Goal: Transaction & Acquisition: Book appointment/travel/reservation

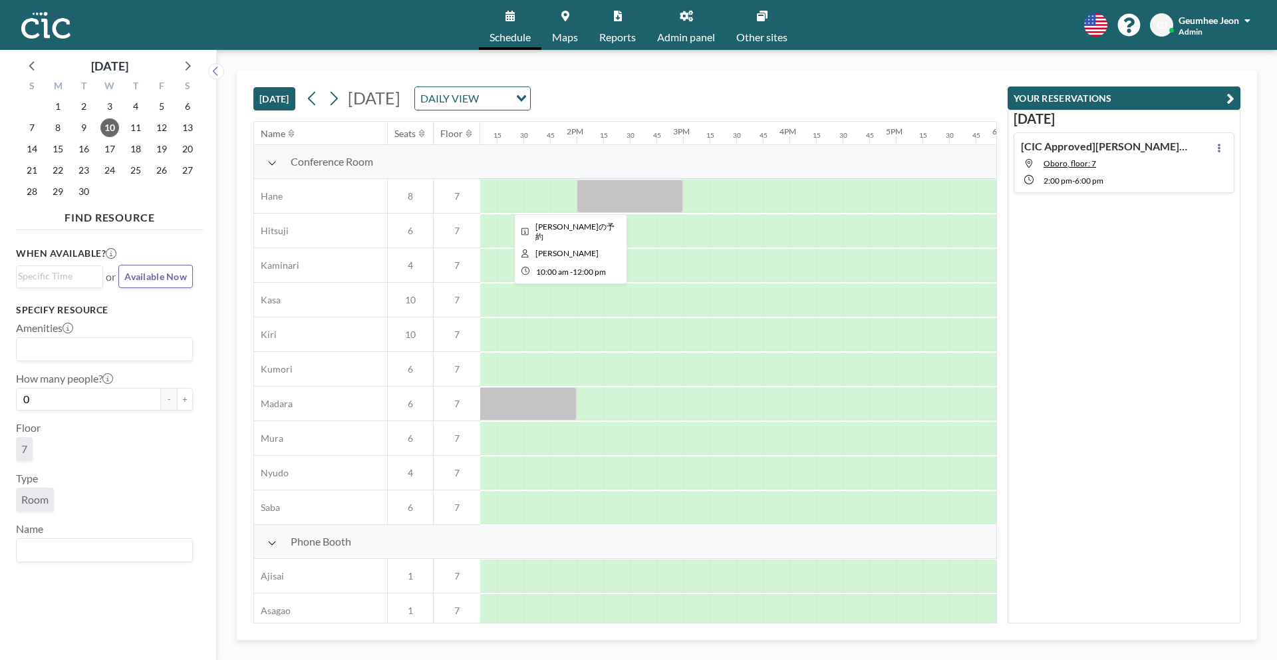
scroll to position [0, 1470]
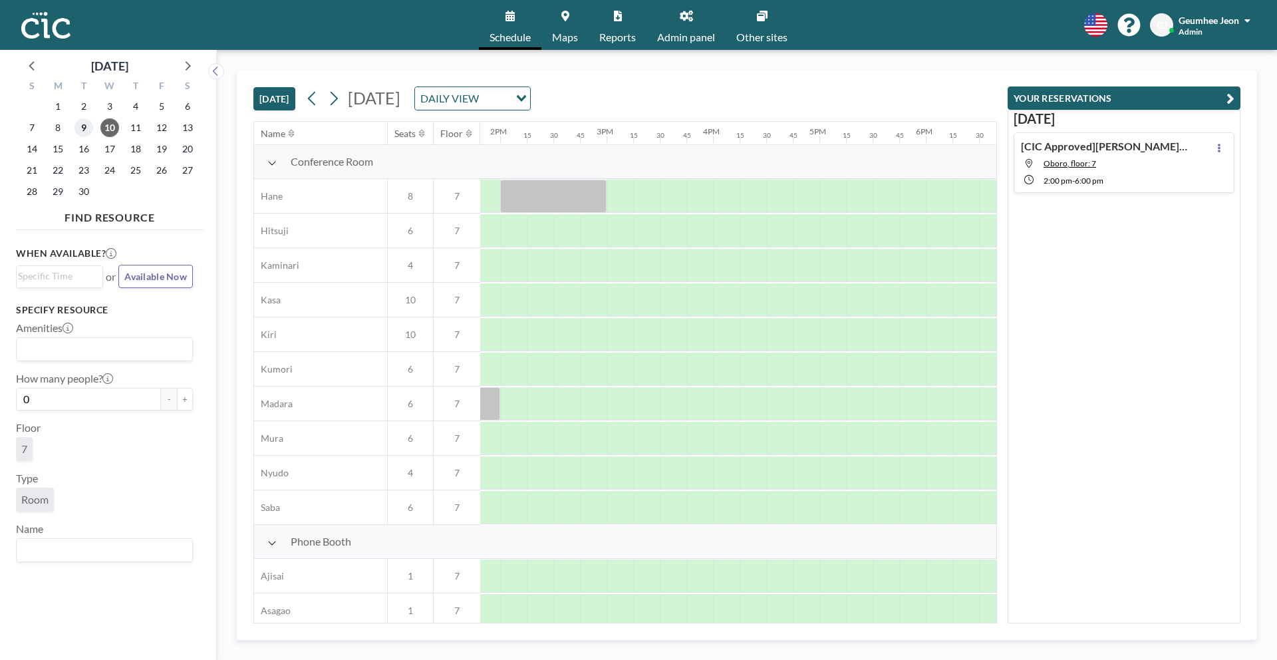
click at [89, 124] on span "9" at bounding box center [84, 127] width 19 height 19
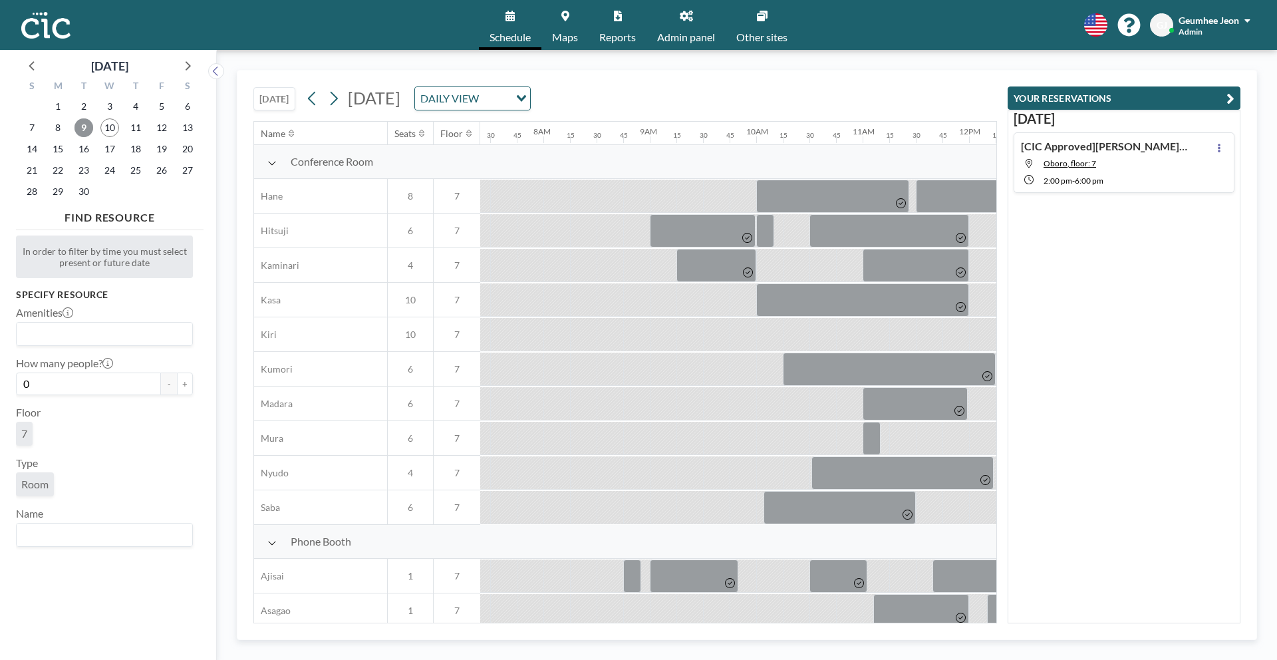
click at [88, 125] on span "9" at bounding box center [84, 127] width 19 height 19
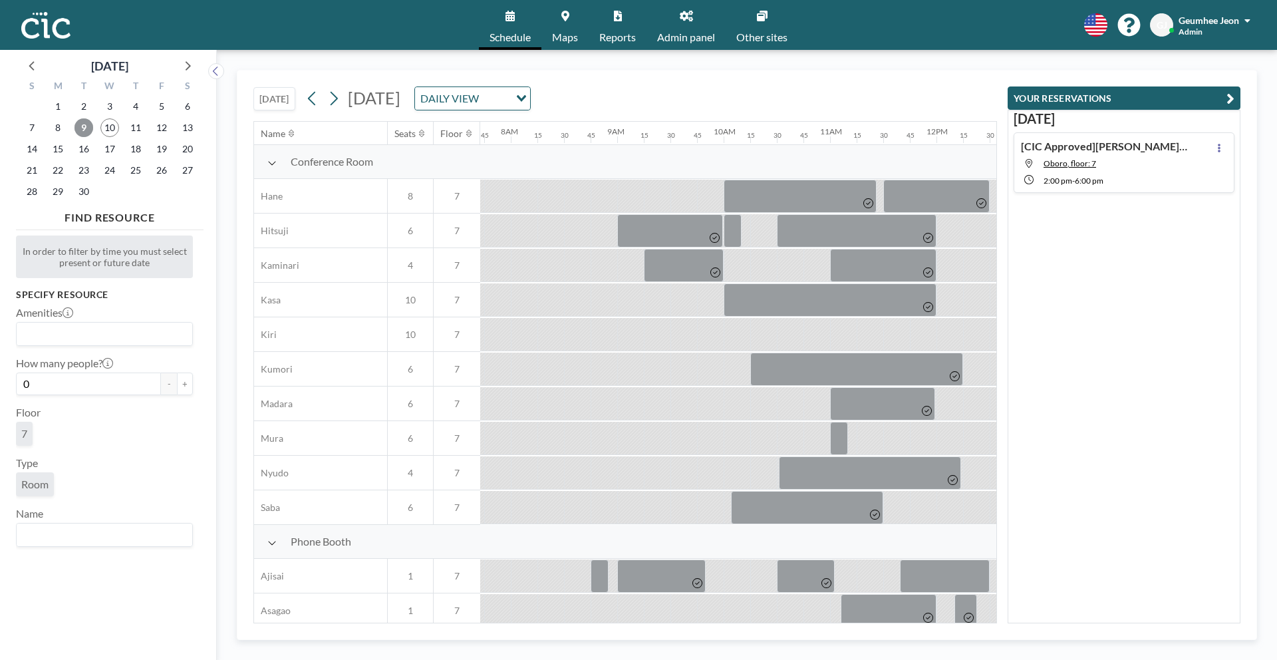
scroll to position [0, 825]
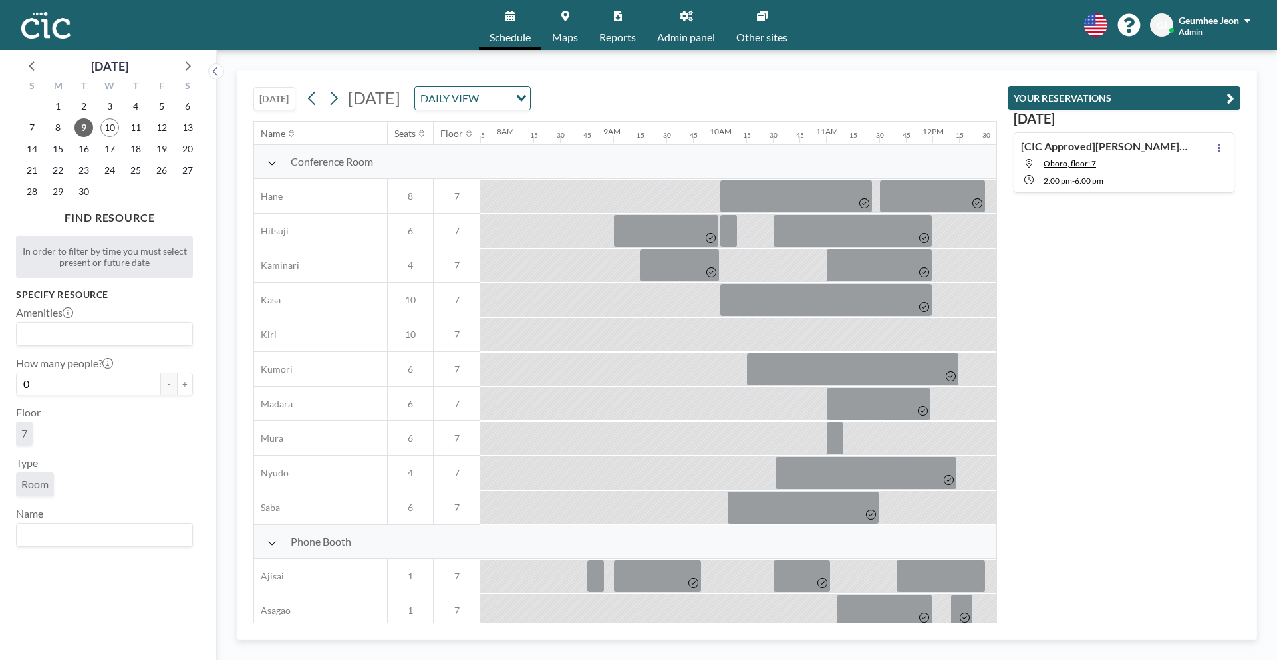
click at [618, 32] on span "Reports" at bounding box center [617, 37] width 37 height 11
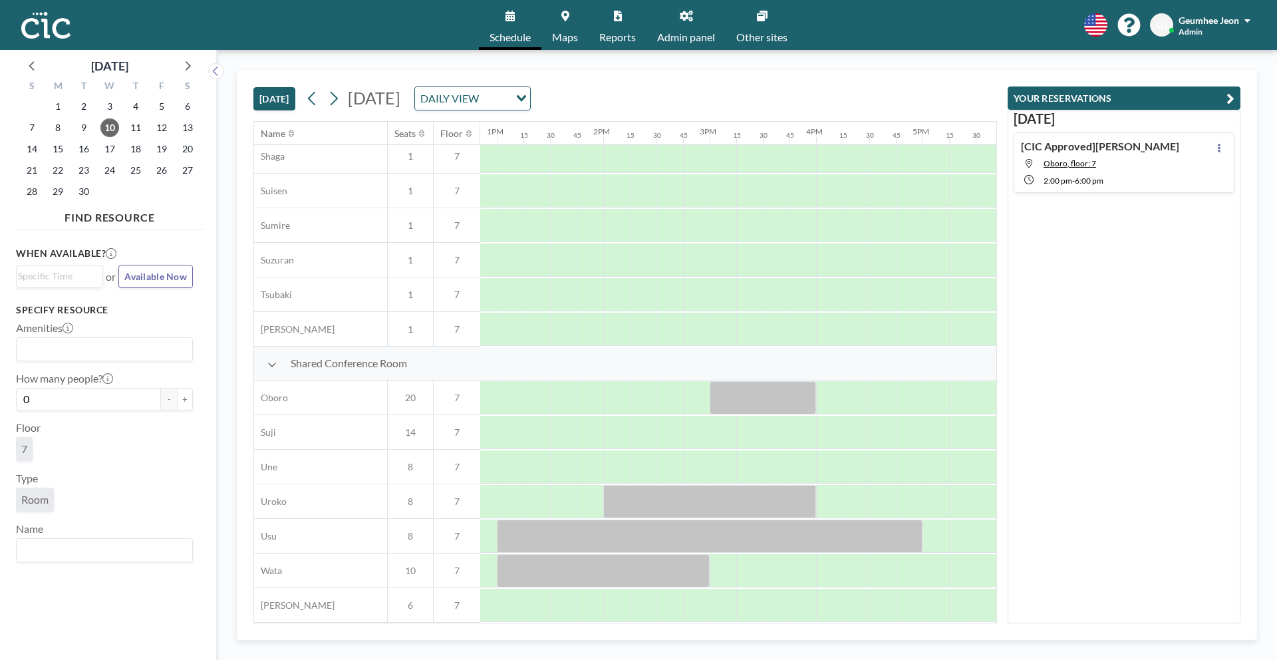
scroll to position [773, 1357]
click at [77, 127] on span "9" at bounding box center [84, 127] width 19 height 19
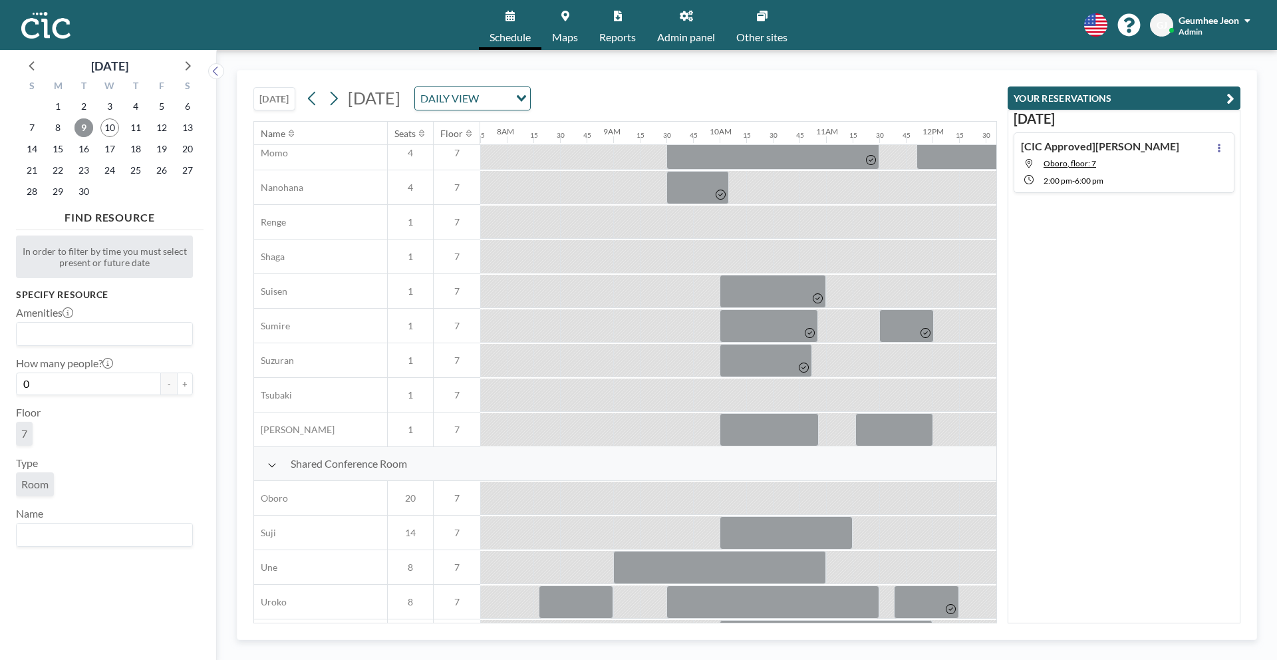
scroll to position [773, 825]
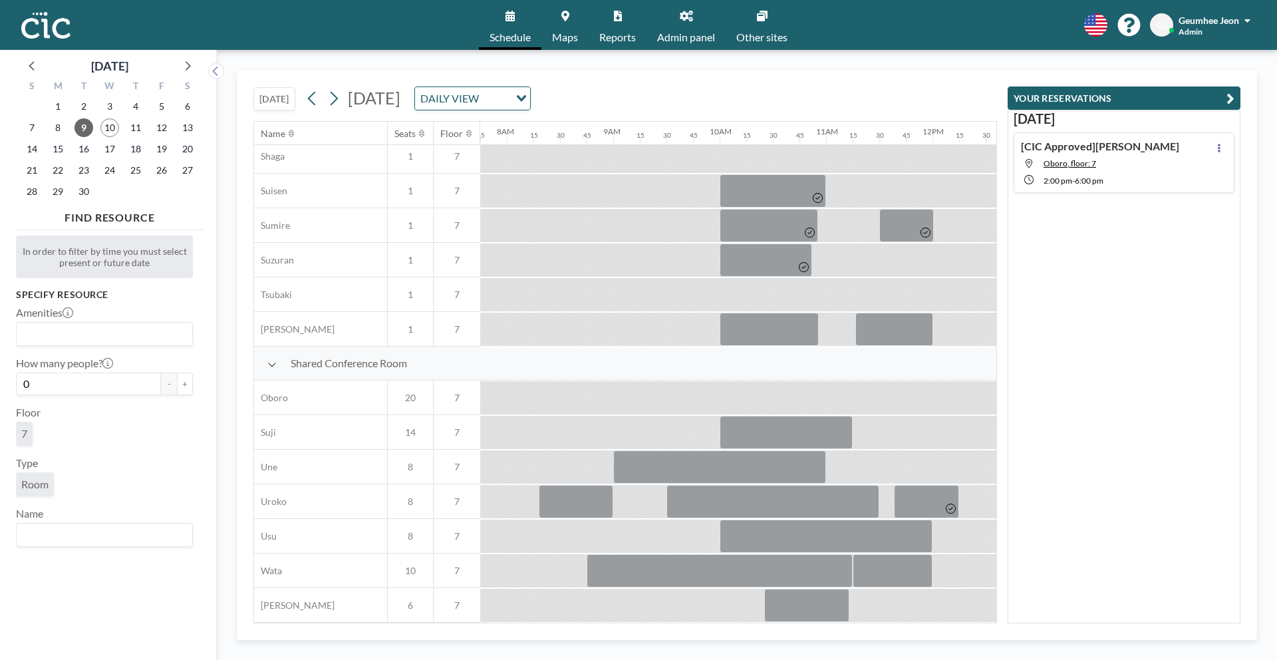
click at [101, 137] on div "10" at bounding box center [110, 127] width 26 height 21
click at [107, 135] on span "10" at bounding box center [109, 127] width 19 height 19
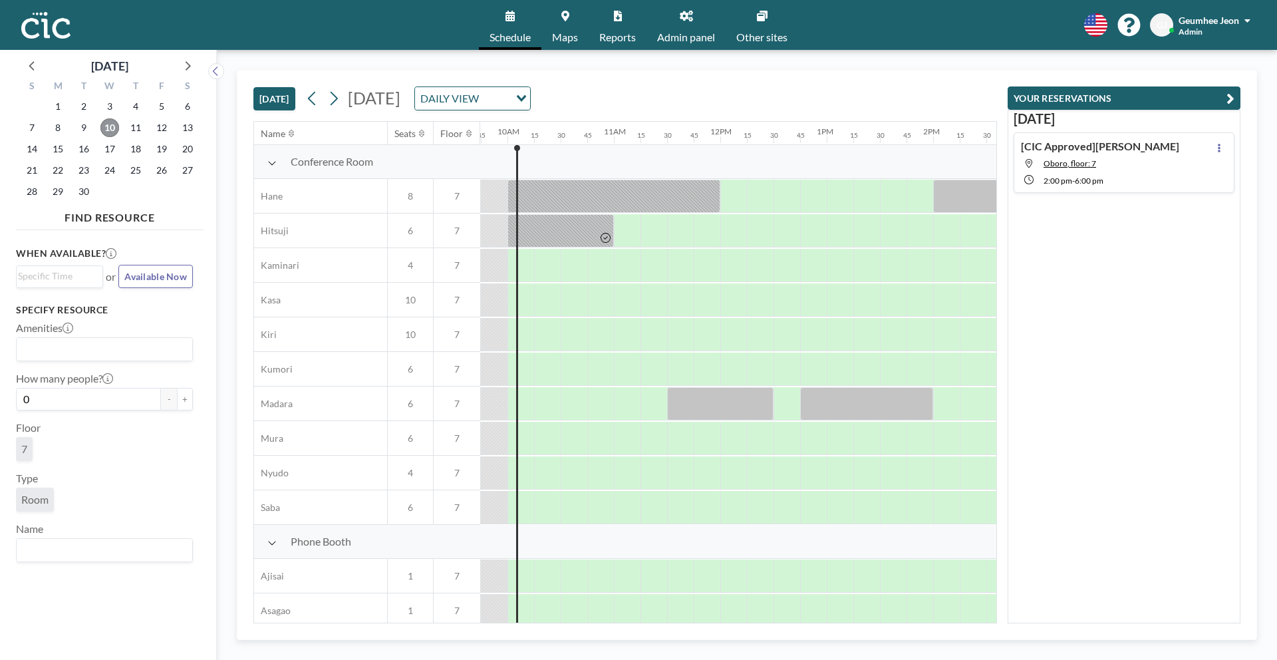
scroll to position [0, 1038]
click at [621, 23] on link "Reports" at bounding box center [618, 25] width 58 height 50
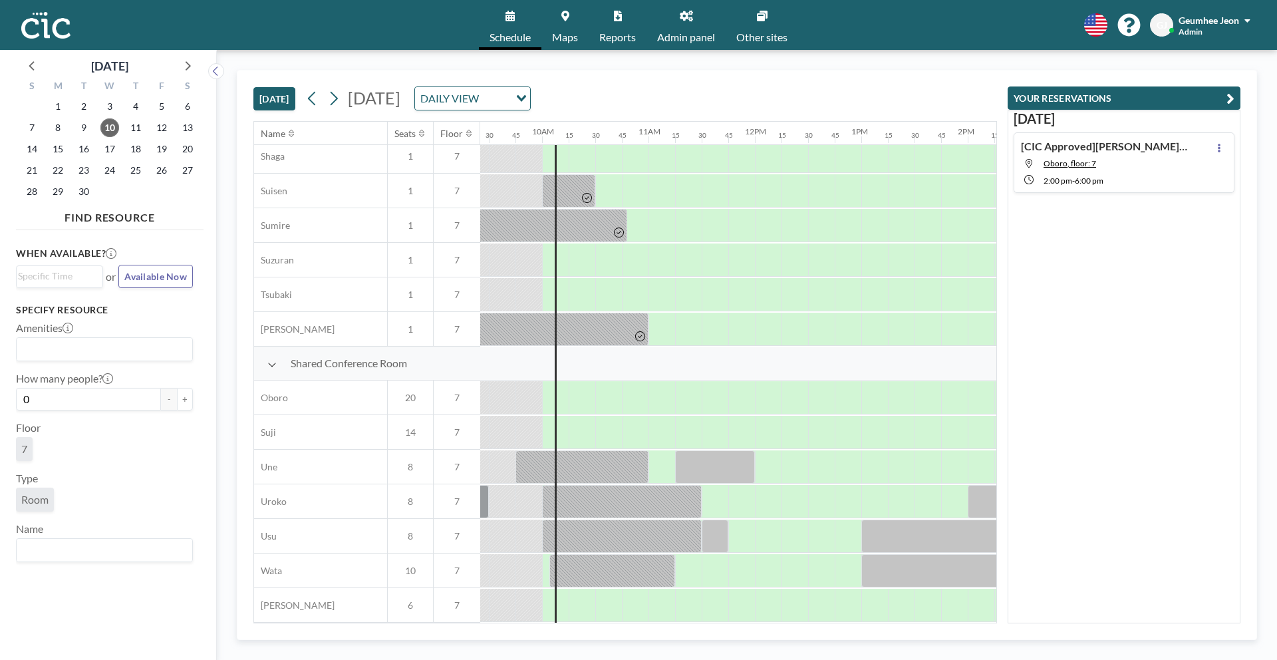
scroll to position [773, 1001]
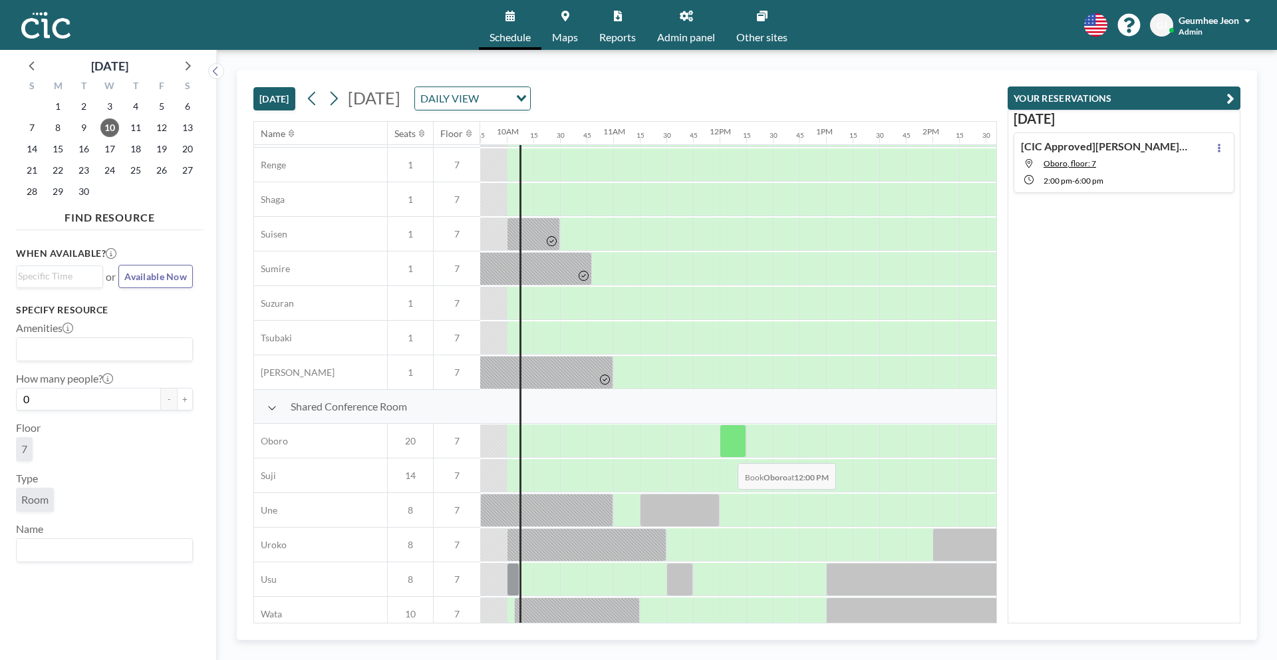
scroll to position [773, 1038]
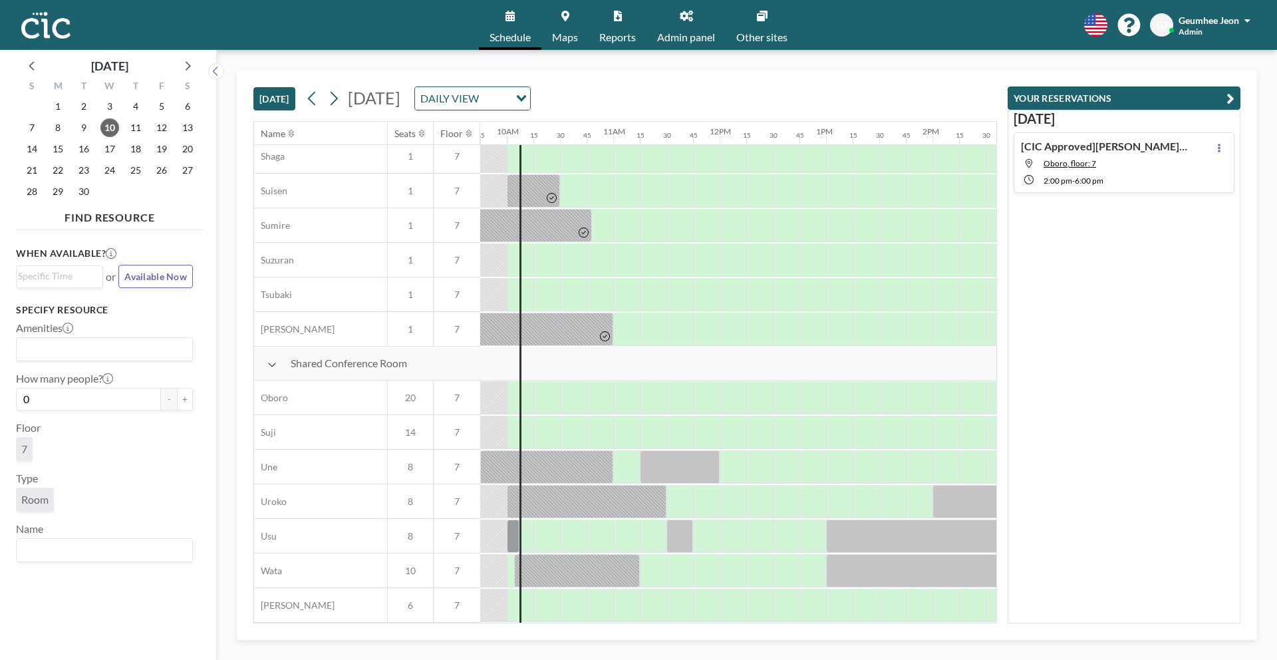
click at [613, 32] on span "Reports" at bounding box center [617, 37] width 37 height 11
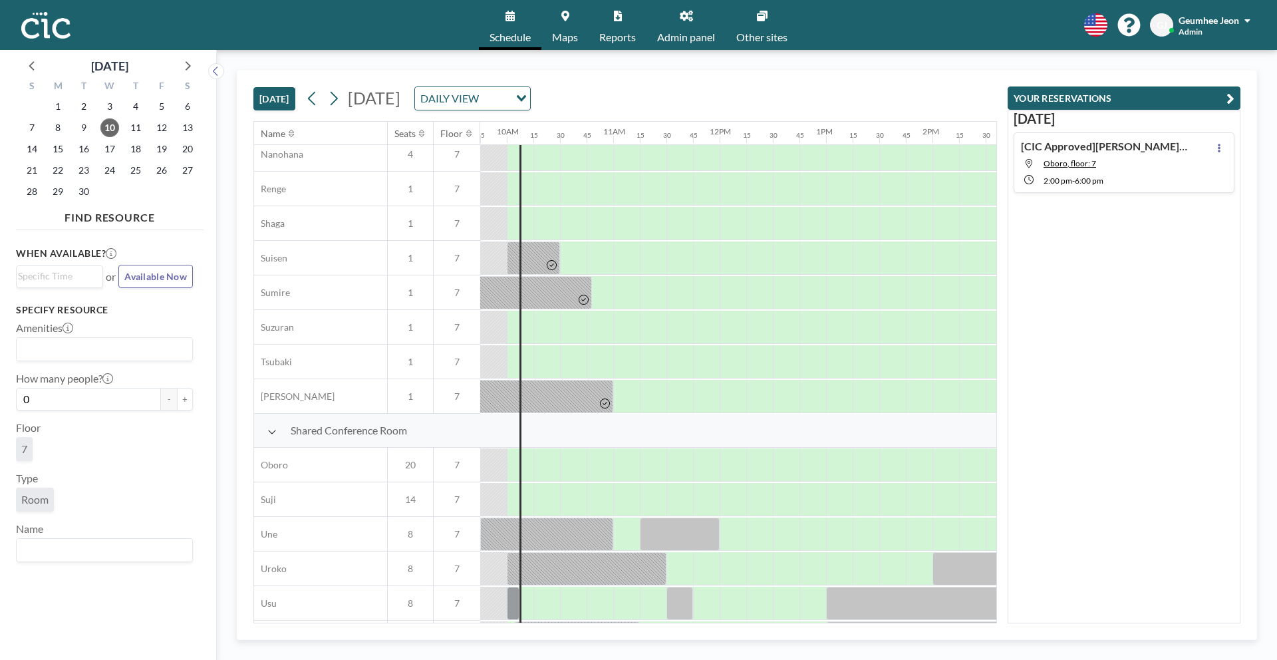
scroll to position [773, 1038]
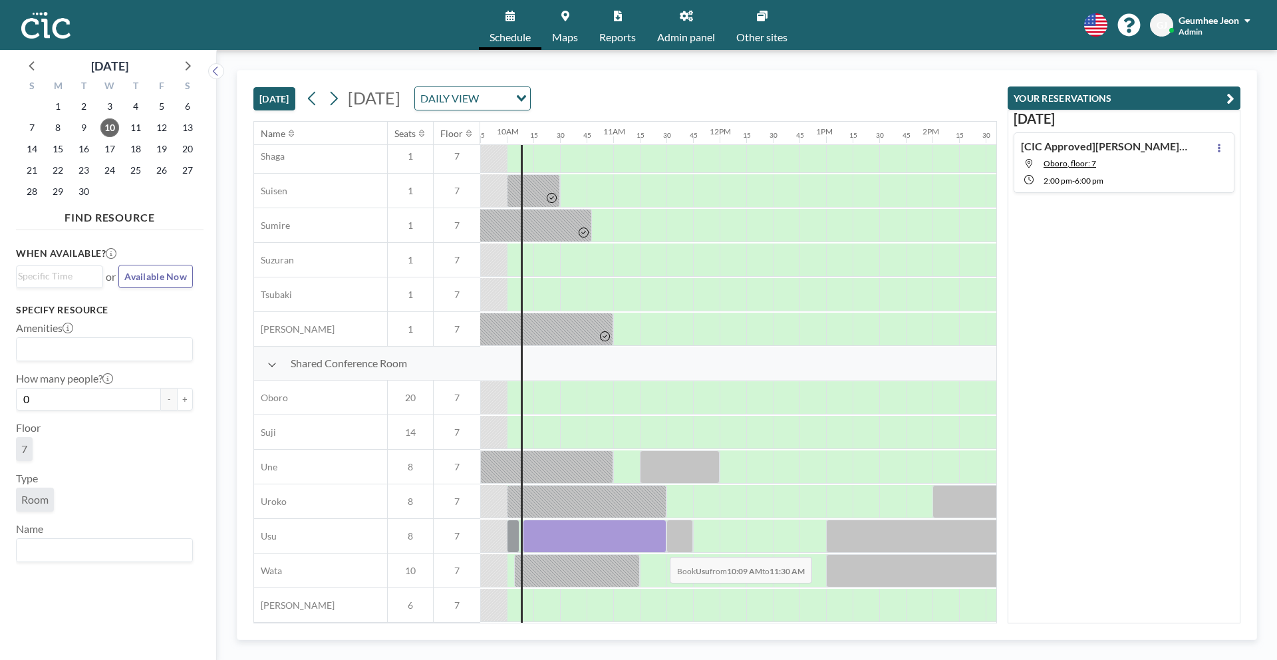
drag, startPoint x: 528, startPoint y: 538, endPoint x: 659, endPoint y: 547, distance: 131.4
click at [659, 547] on div "Shared Conference Room Oboro 20 7 Suji 14 7 Une 8 7 Uroko 8 7 Usu 8 7 Wata 10 7…" at bounding box center [606, 485] width 2781 height 276
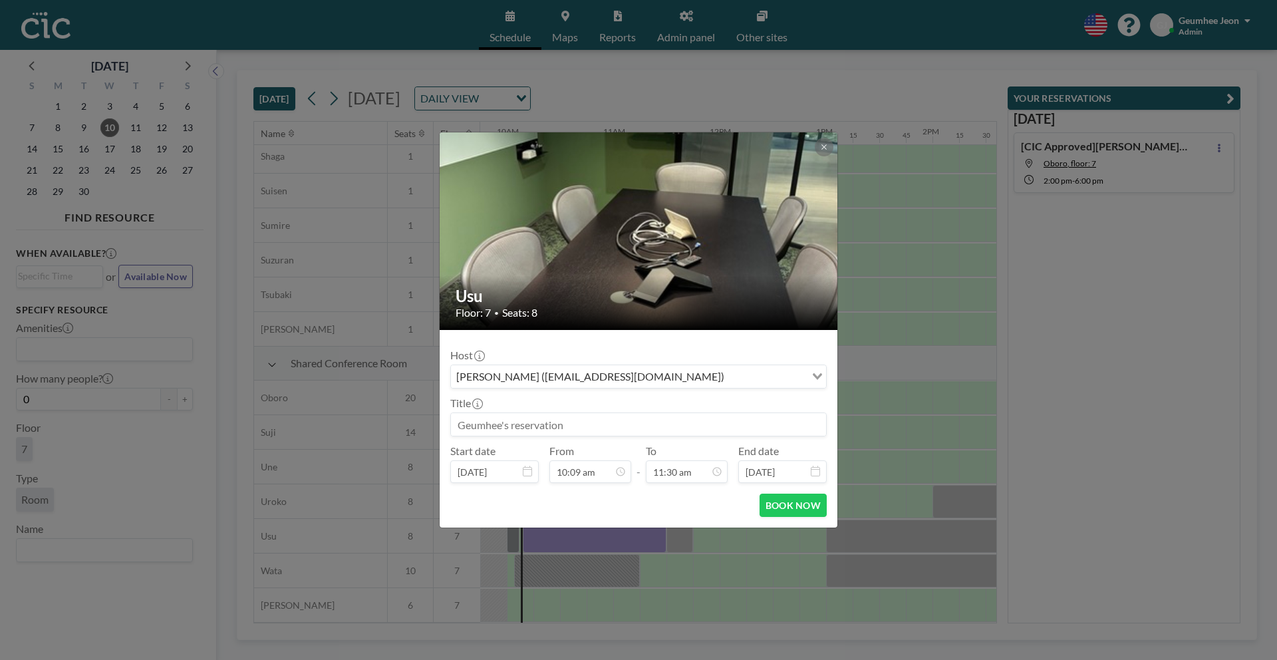
click at [577, 430] on input at bounding box center [638, 424] width 375 height 23
type input "Nishitetsu Gen"
click at [802, 507] on button "BOOK NOW" at bounding box center [793, 505] width 67 height 23
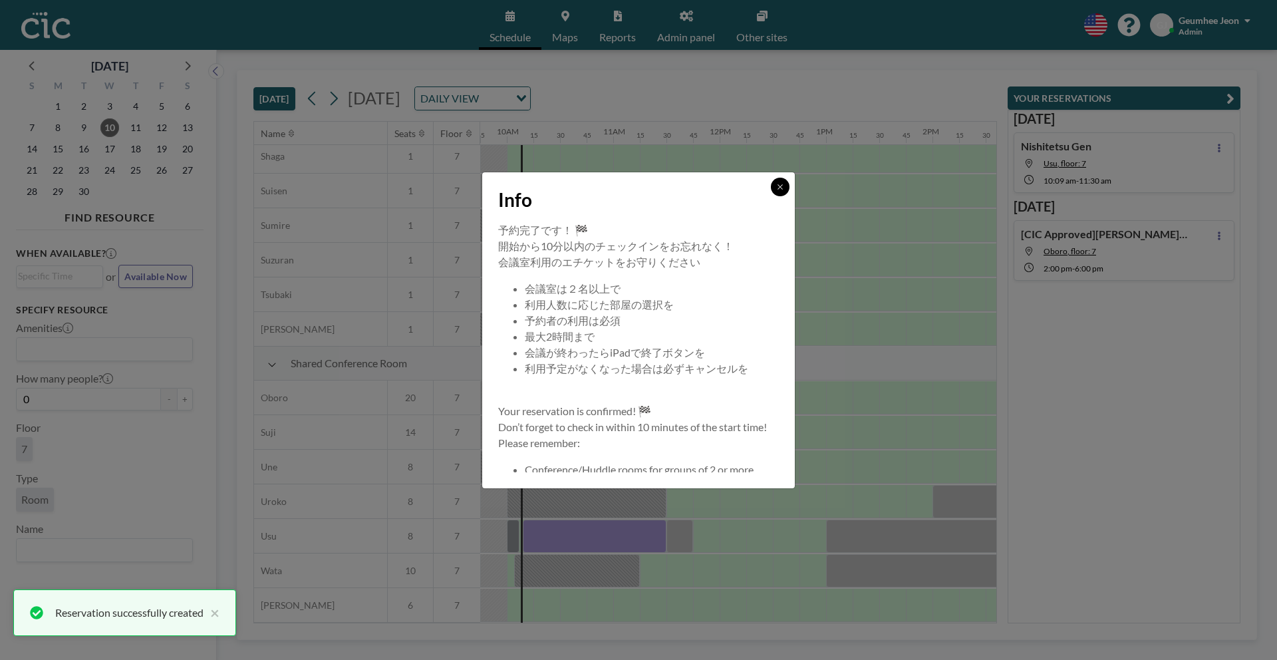
click at [776, 192] on button at bounding box center [780, 187] width 19 height 19
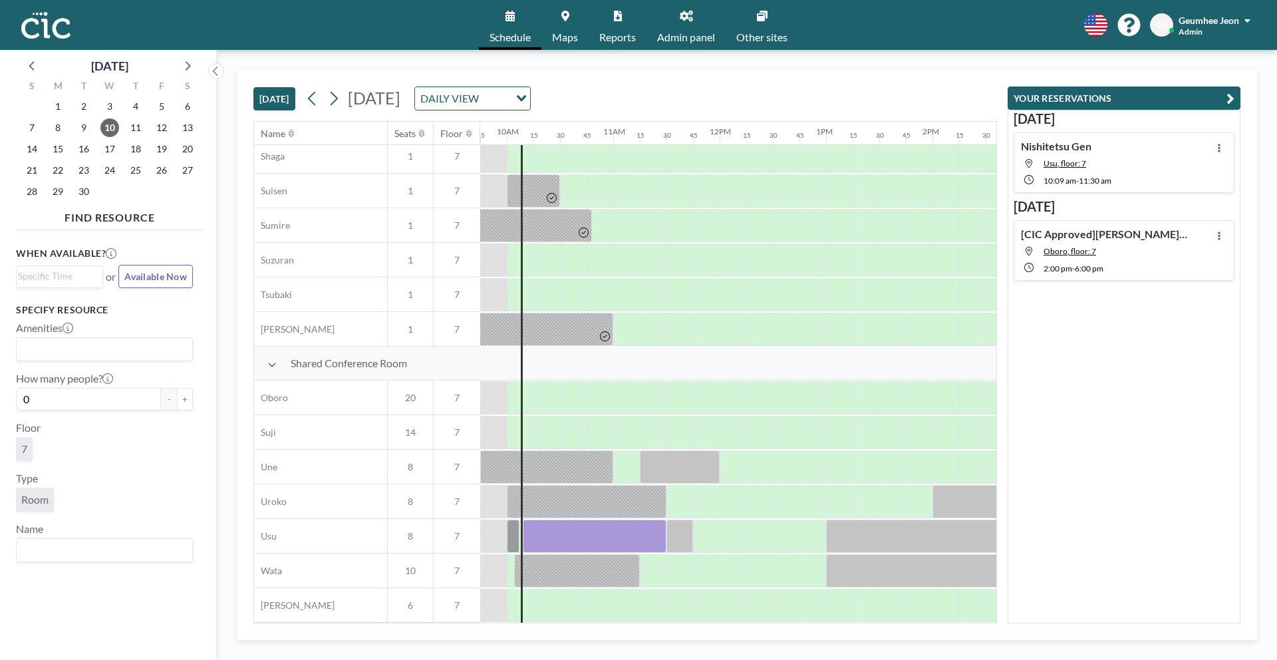
click at [558, 36] on span "Maps" at bounding box center [565, 37] width 26 height 11
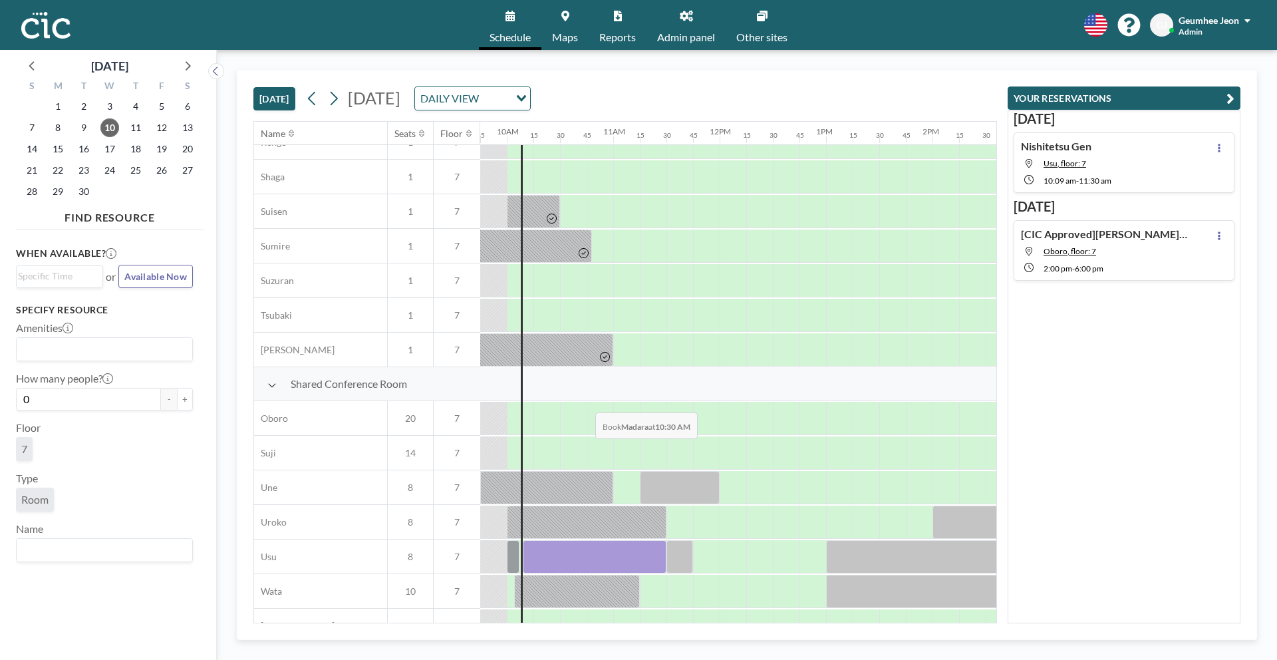
scroll to position [773, 1038]
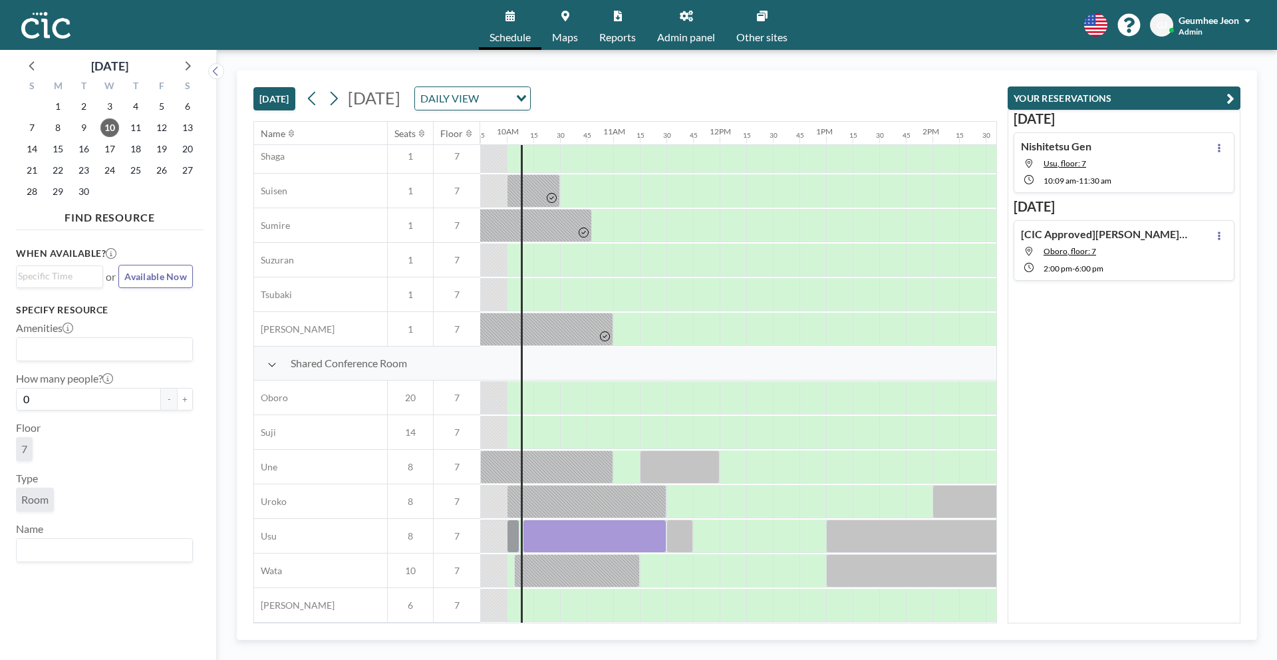
click at [562, 37] on span "Maps" at bounding box center [565, 37] width 26 height 11
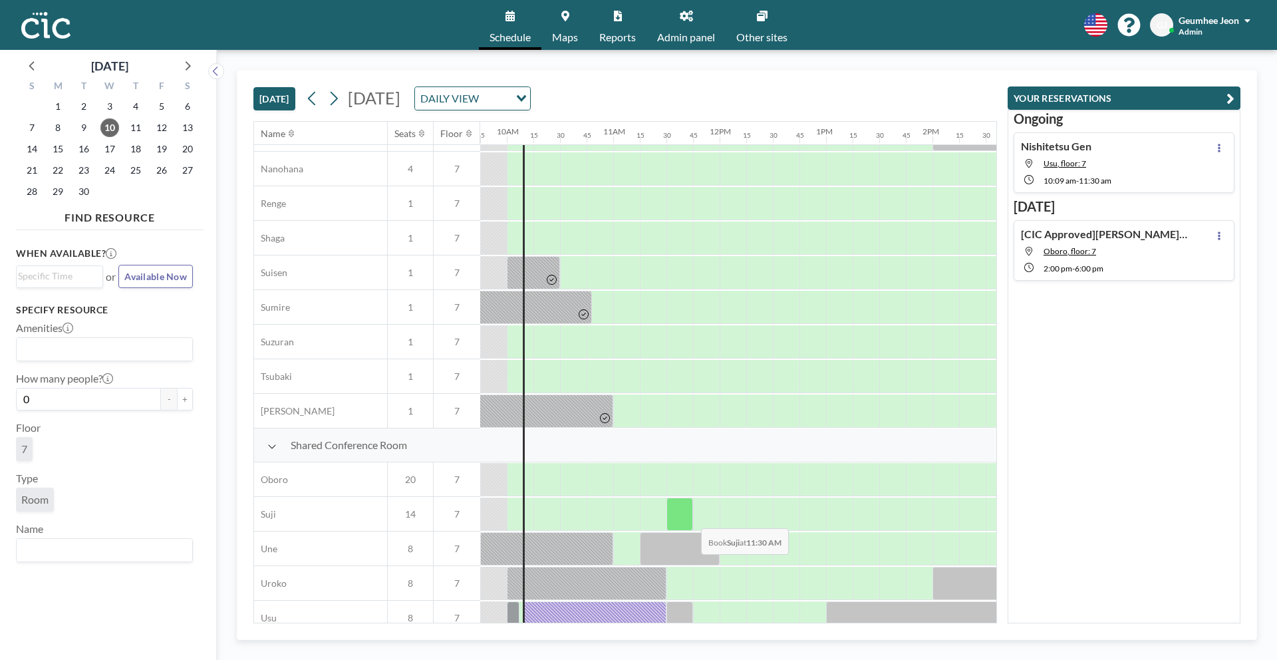
scroll to position [773, 1038]
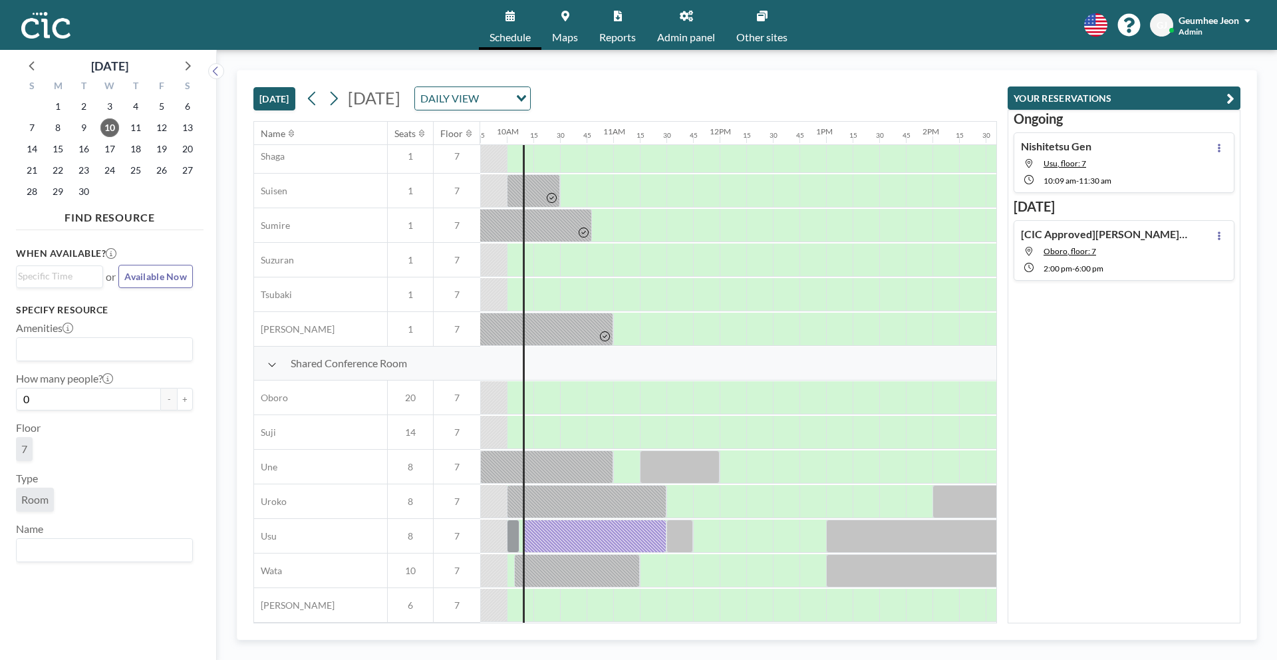
click at [618, 29] on link "Reports" at bounding box center [618, 25] width 58 height 50
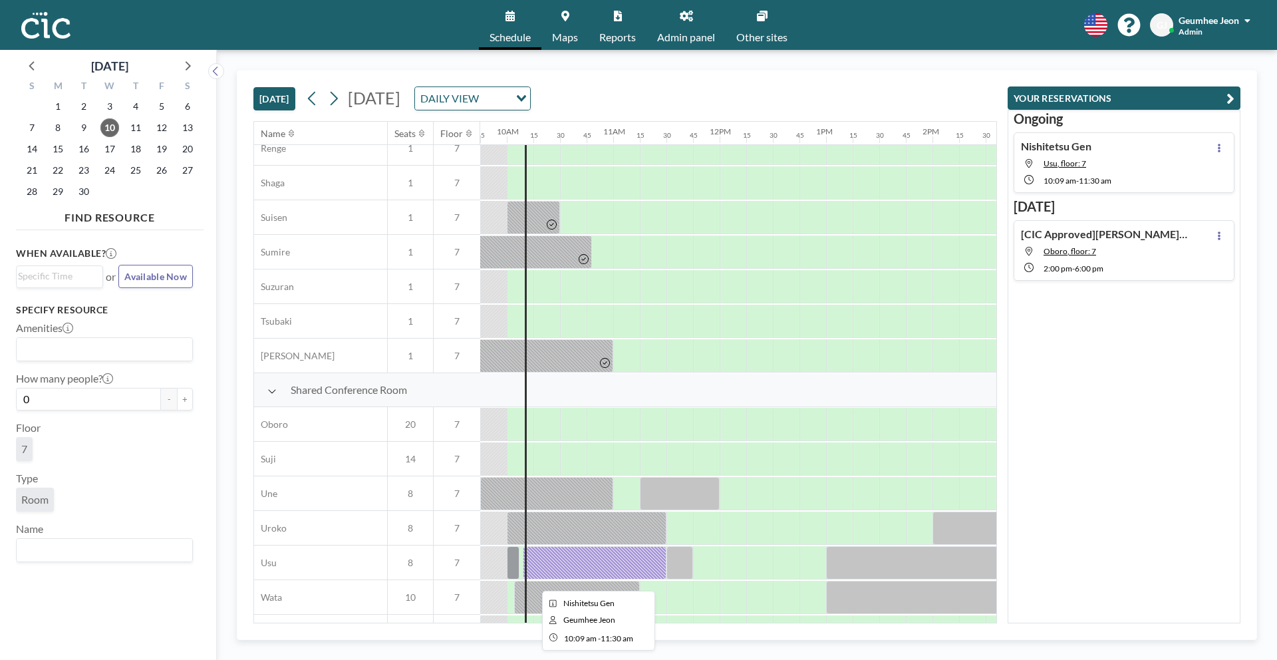
scroll to position [773, 1038]
